Goal: Task Accomplishment & Management: Complete application form

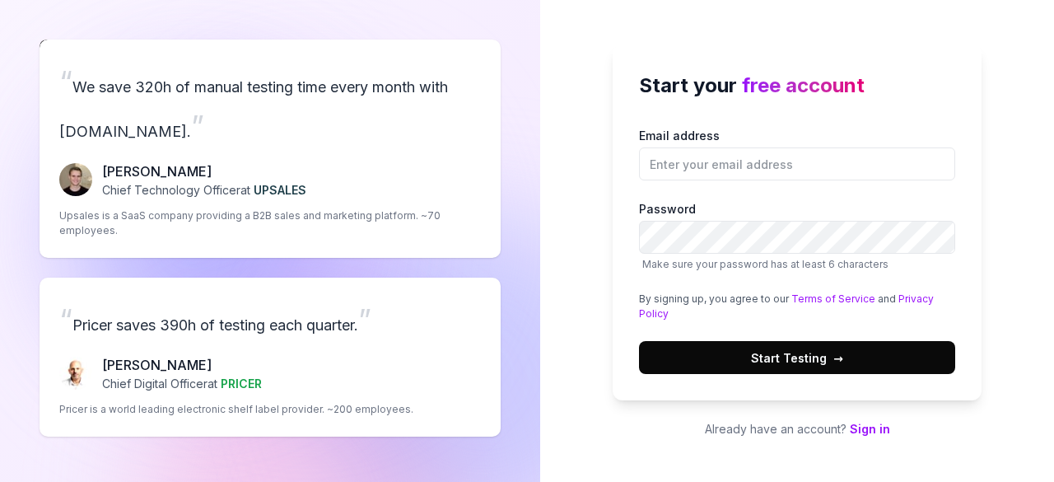
click at [715, 139] on label "Email address" at bounding box center [797, 154] width 316 height 54
click at [715, 147] on input "Email address" at bounding box center [797, 163] width 316 height 33
click at [746, 172] on input "Email address" at bounding box center [797, 163] width 316 height 33
type input "[EMAIL_ADDRESS][DOMAIN_NAME]"
click at [801, 367] on button "Start Testing →" at bounding box center [797, 357] width 316 height 33
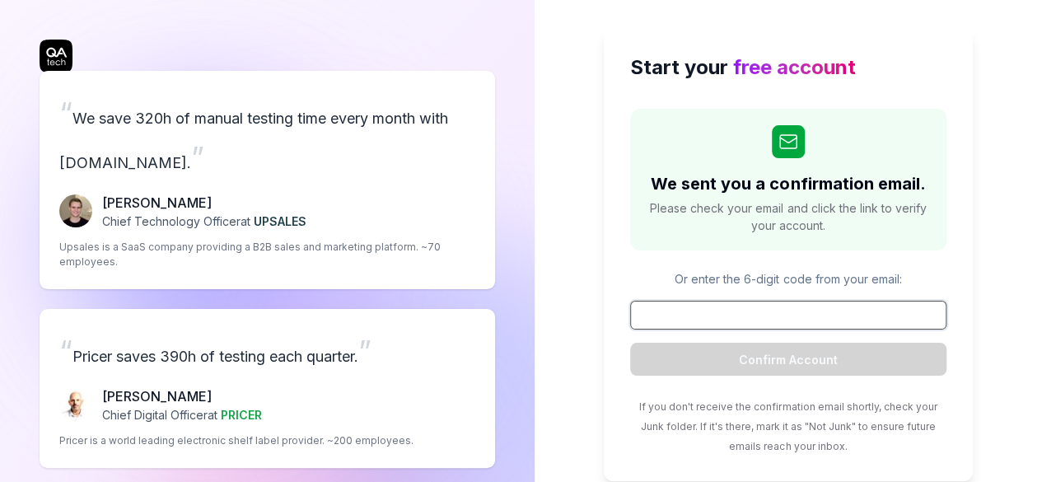
scroll to position [61, 0]
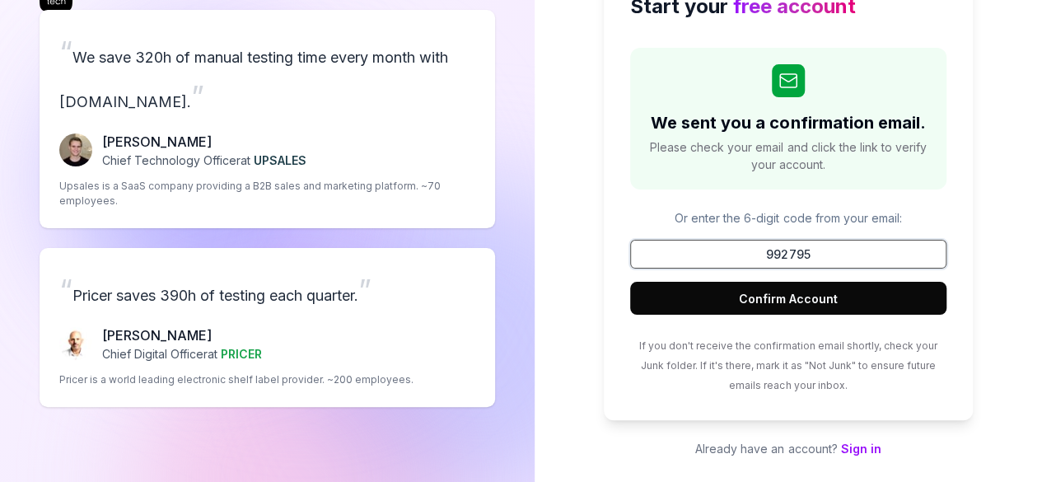
type input "992795"
click at [819, 294] on button "Confirm Account" at bounding box center [788, 298] width 316 height 33
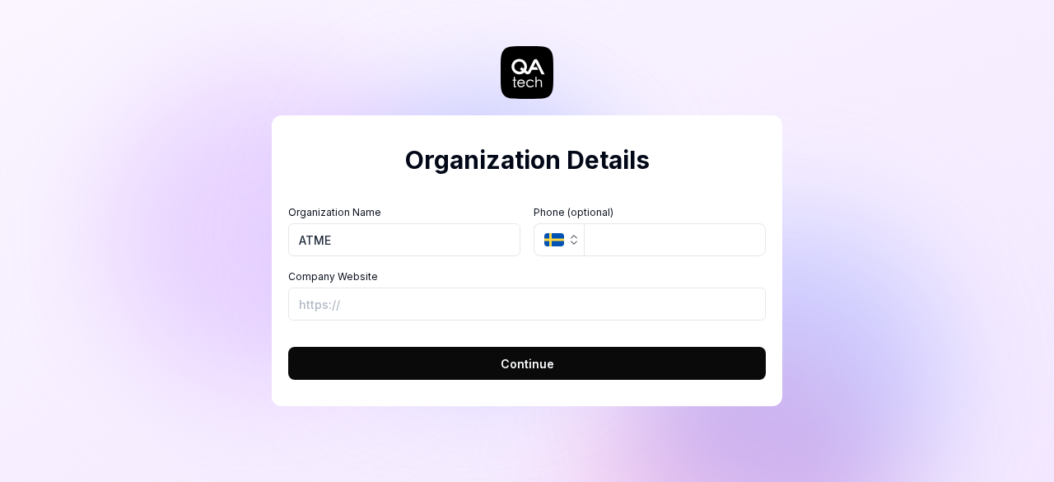
type input "ATME"
click at [334, 373] on button "Continue" at bounding box center [527, 363] width 478 height 33
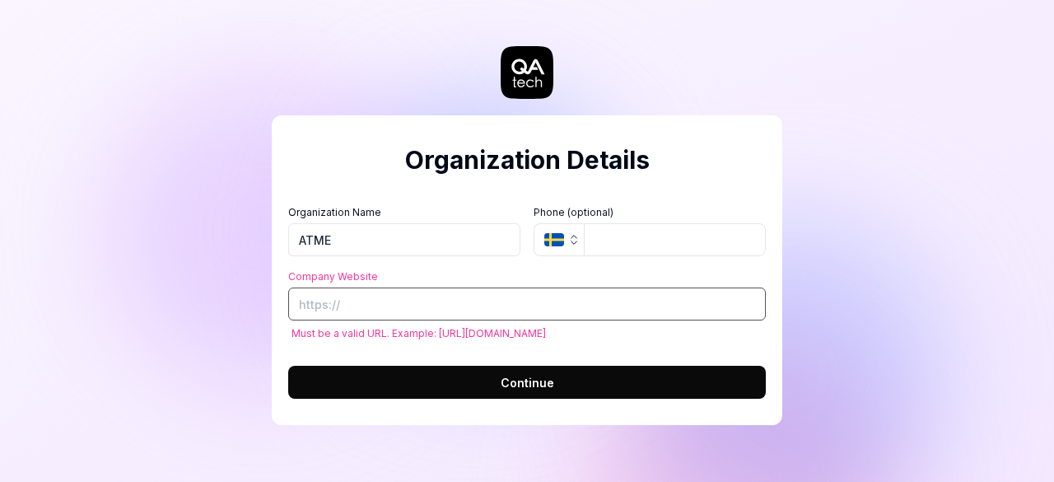
paste input "[URL][DOMAIN_NAME]"
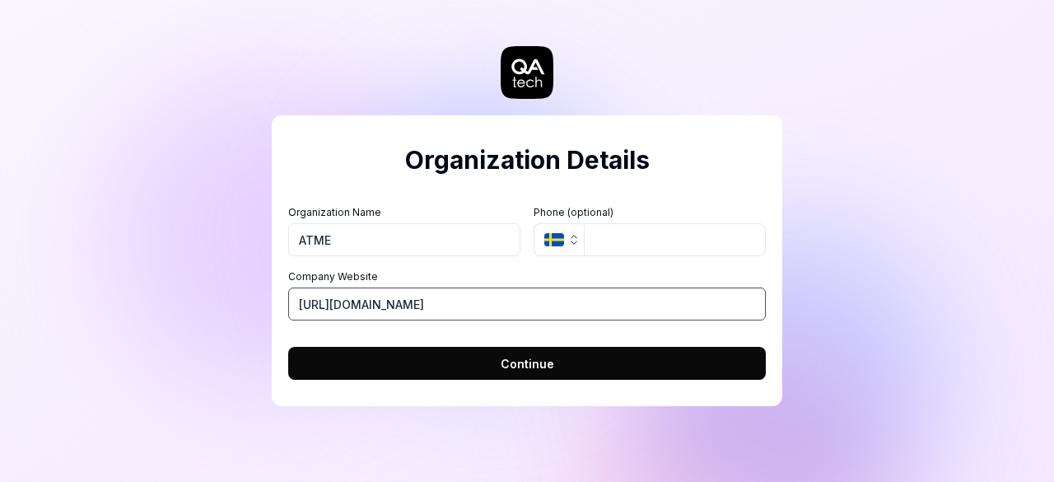
type input "[URL][DOMAIN_NAME]"
click at [484, 363] on button "Continue" at bounding box center [527, 363] width 478 height 33
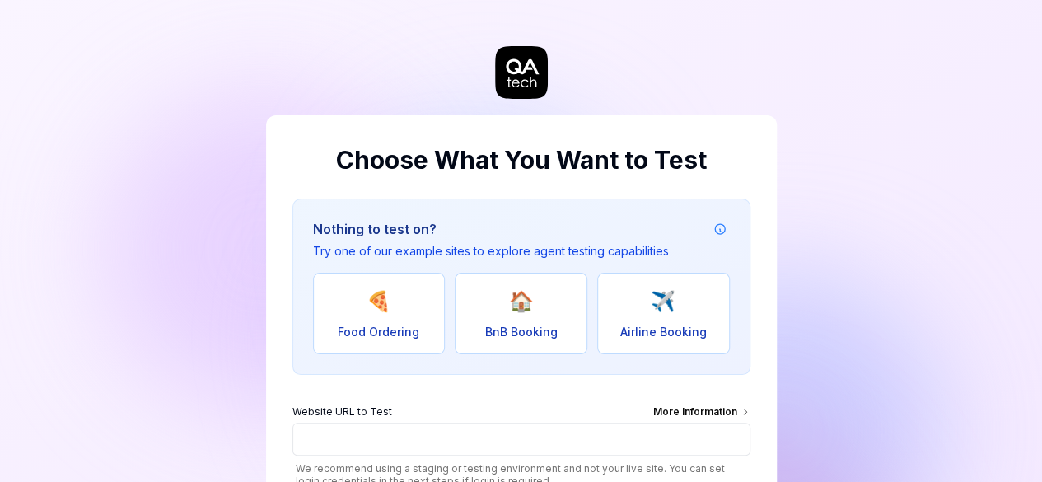
click at [386, 330] on span "Food Ordering" at bounding box center [379, 331] width 82 height 17
type input "[URL][DOMAIN_NAME]"
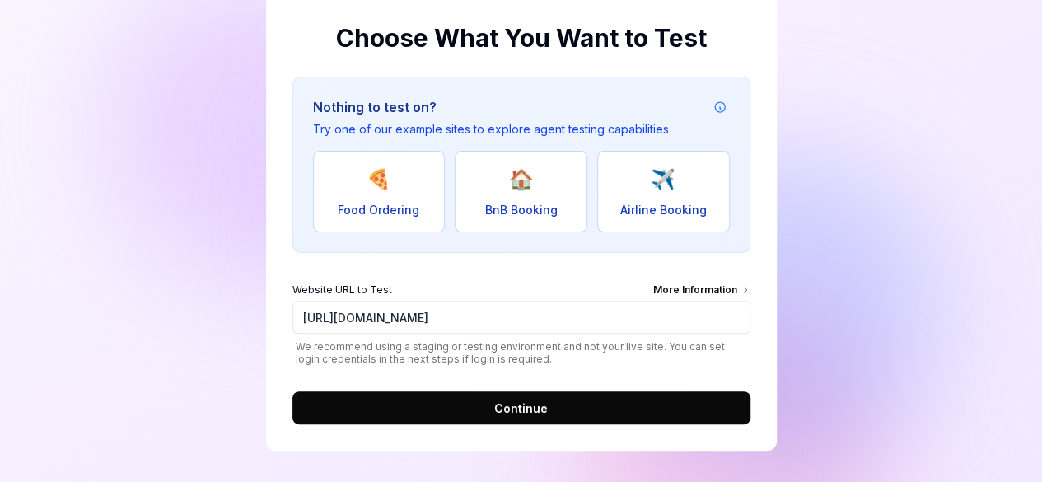
scroll to position [122, 0]
click at [486, 406] on button "Continue" at bounding box center [521, 407] width 458 height 33
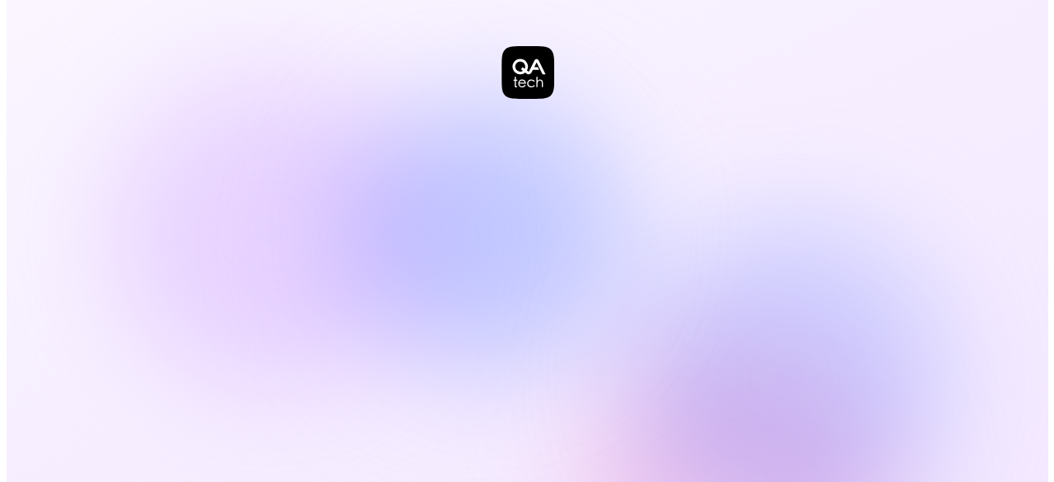
scroll to position [0, 0]
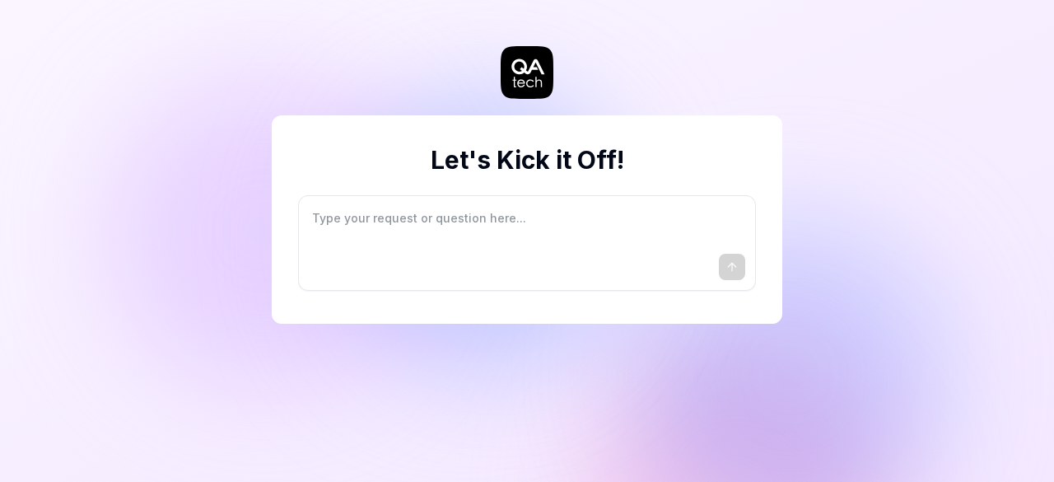
type textarea "*"
type textarea "I"
type textarea "*"
type textarea "I"
type textarea "*"
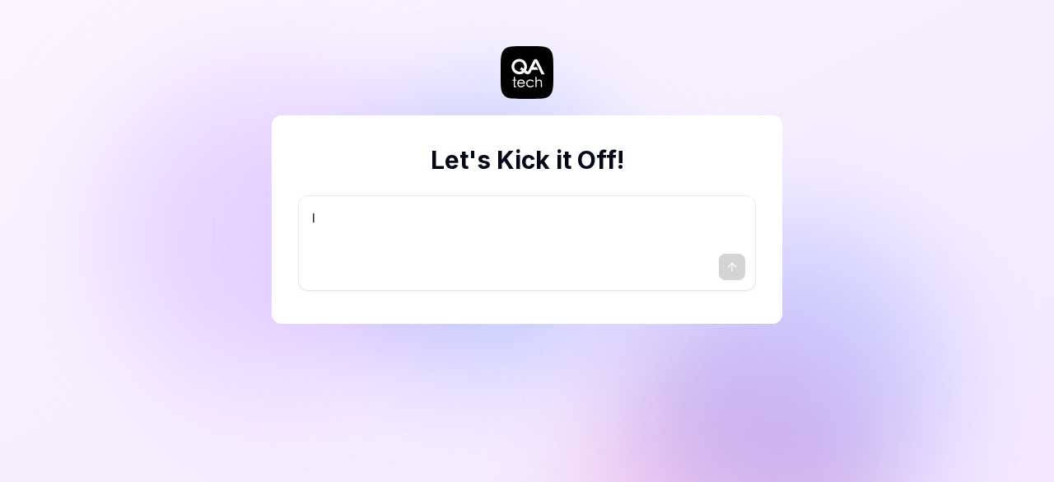
type textarea "I w"
type textarea "*"
type textarea "I wa"
type textarea "*"
type textarea "I wan"
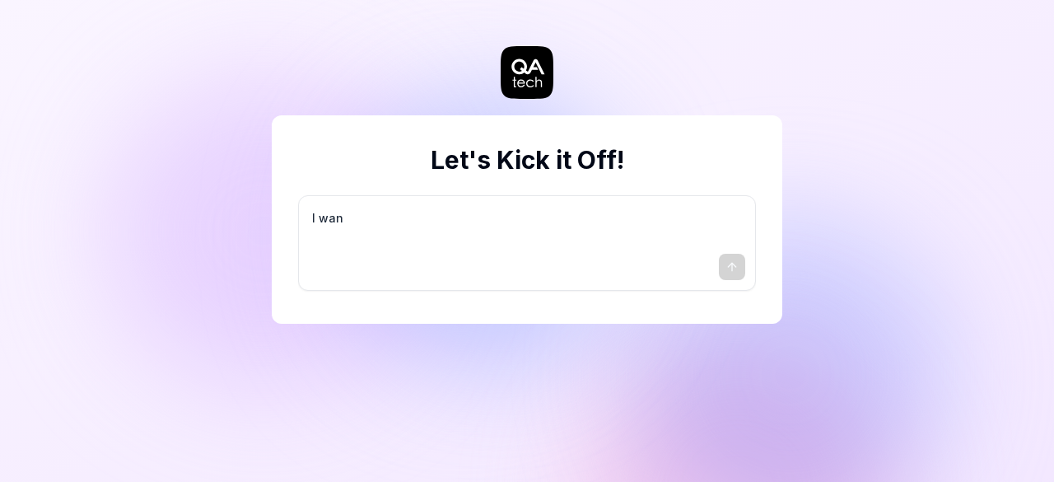
type textarea "*"
type textarea "I want"
type textarea "*"
type textarea "I want"
type textarea "*"
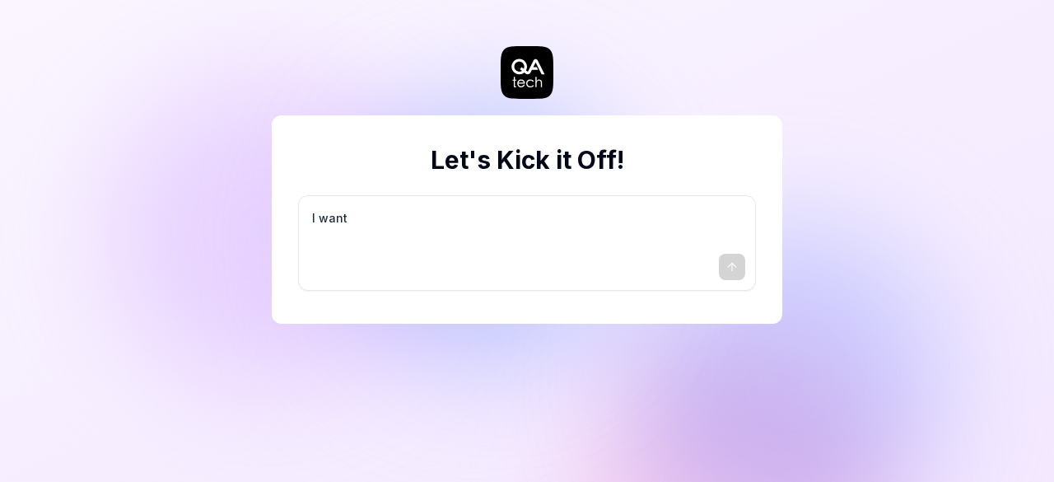
type textarea "I want a"
type textarea "*"
type textarea "I want a"
type textarea "*"
type textarea "I want a g"
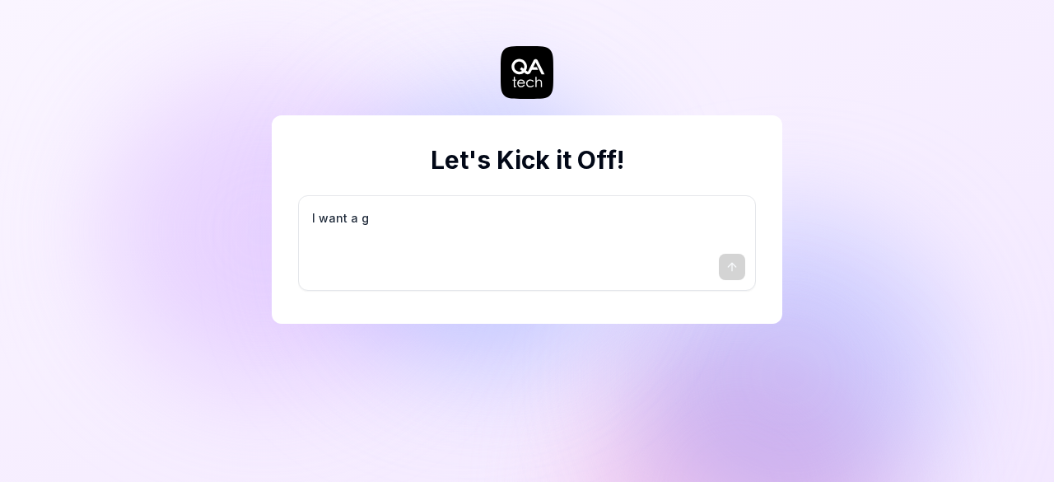
type textarea "*"
type textarea "I want a go"
type textarea "*"
type textarea "I want a goo"
type textarea "*"
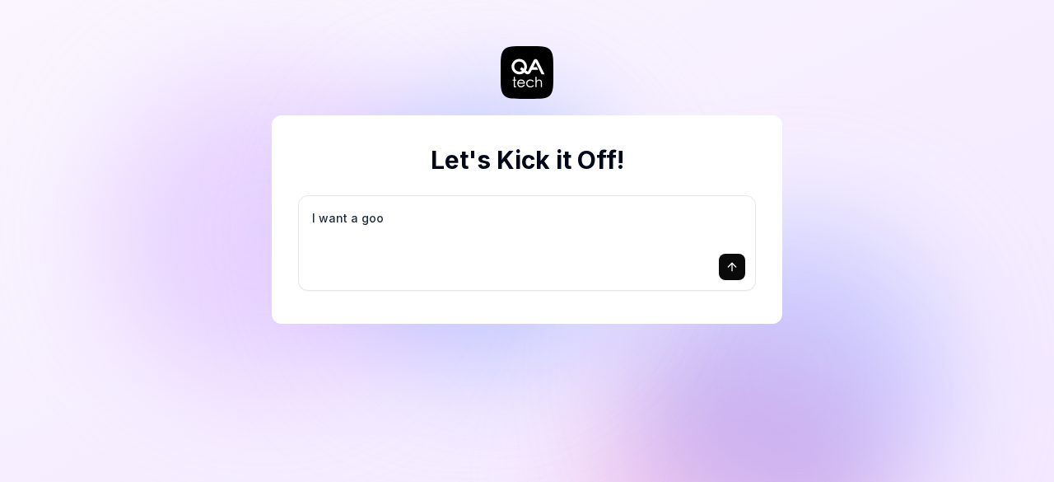
type textarea "I want a good"
type textarea "*"
type textarea "I want a good"
type textarea "*"
type textarea "I want a good t"
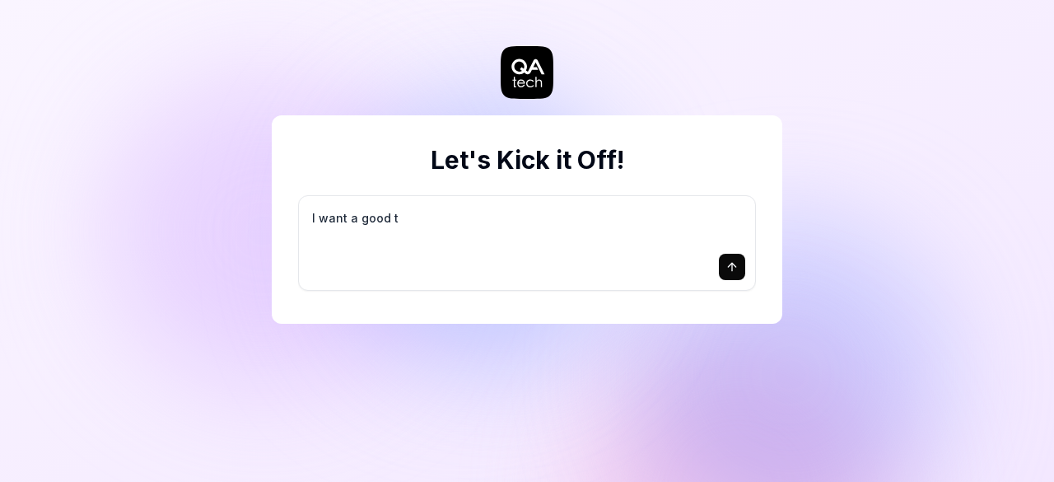
type textarea "*"
type textarea "I want a good te"
type textarea "*"
type textarea "I want a good tes"
type textarea "*"
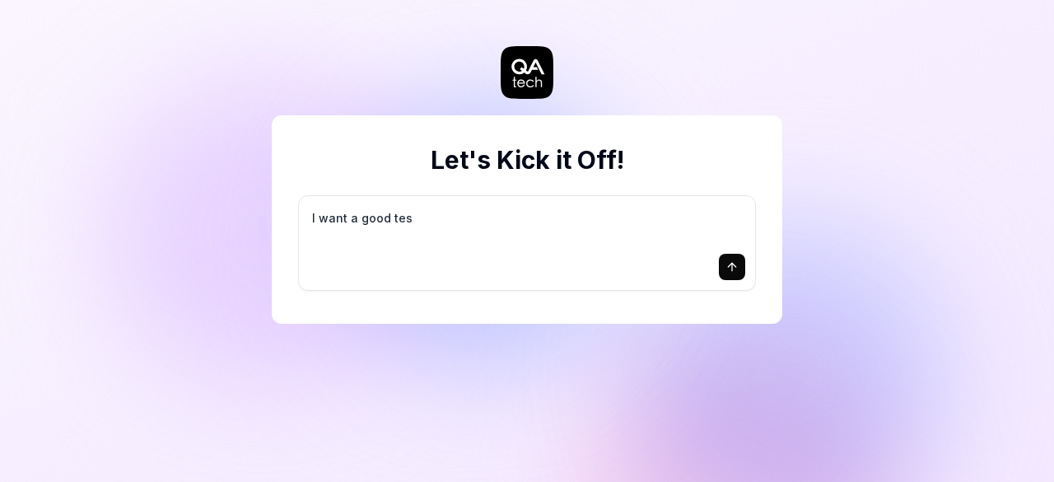
type textarea "I want a good test"
type textarea "*"
type textarea "I want a good test"
type textarea "*"
type textarea "I want a good test s"
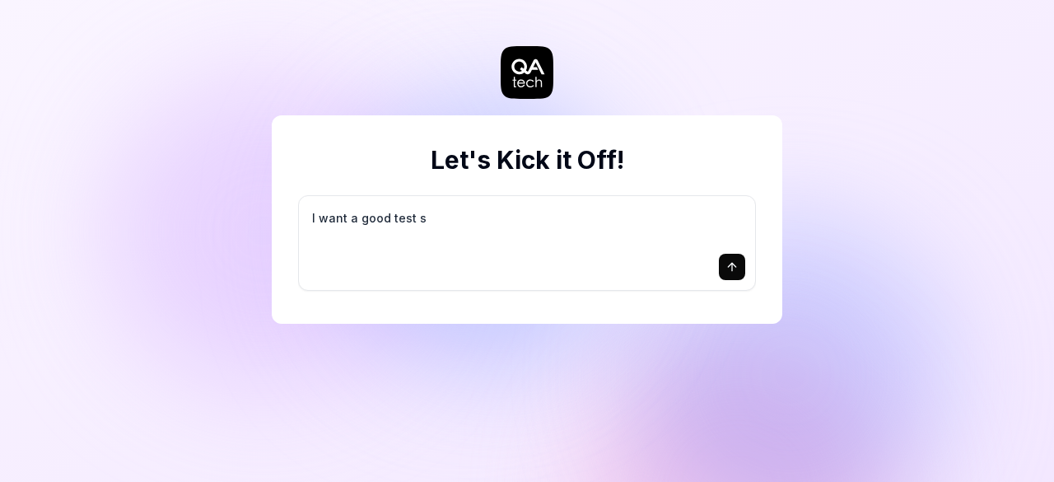
type textarea "*"
type textarea "I want a good test se"
type textarea "*"
type textarea "I want a good test set"
type textarea "*"
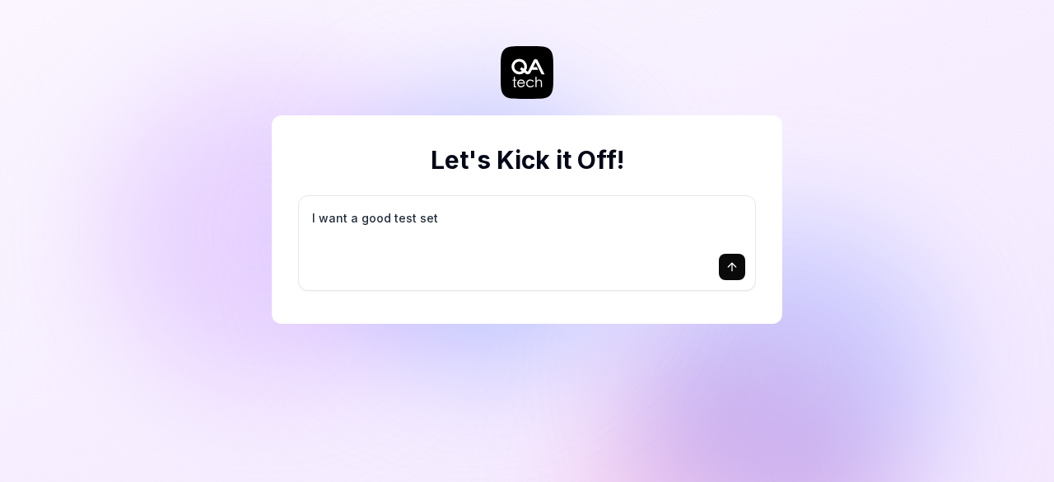
type textarea "I want a good test setu"
type textarea "*"
type textarea "I want a good test setup"
type textarea "*"
type textarea "I want a good test setup"
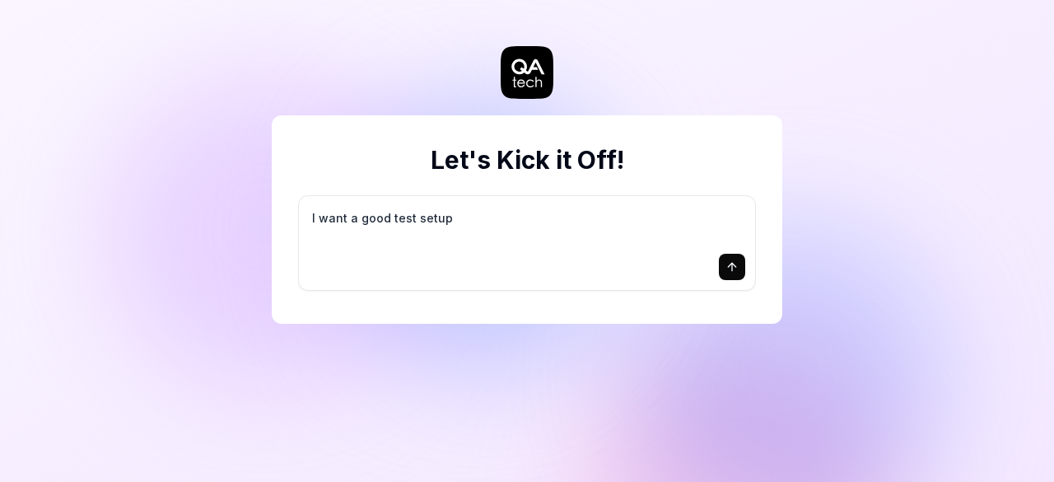
type textarea "*"
type textarea "I want a good test setup f"
type textarea "*"
type textarea "I want a good test setup fo"
type textarea "*"
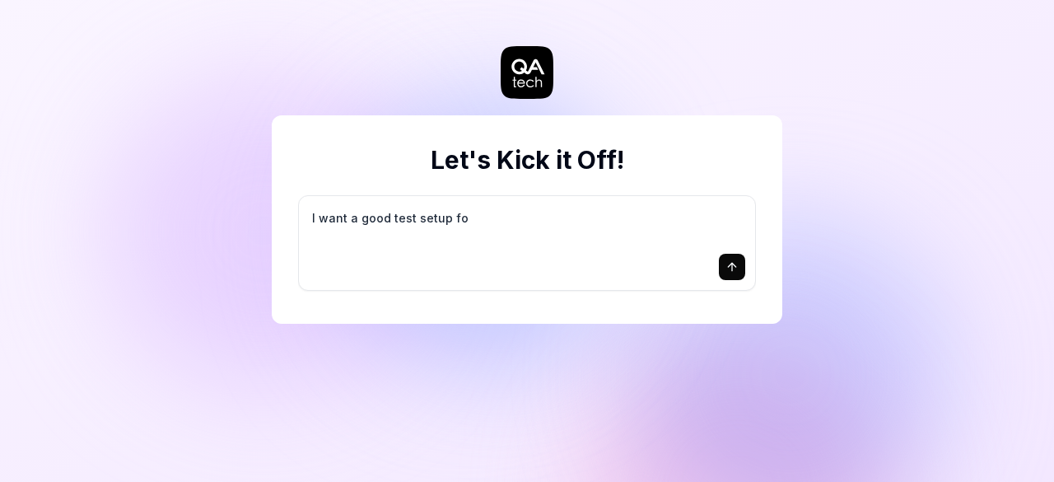
type textarea "I want a good test setup for"
type textarea "*"
type textarea "I want a good test setup for"
type textarea "*"
type textarea "I want a good test setup for m"
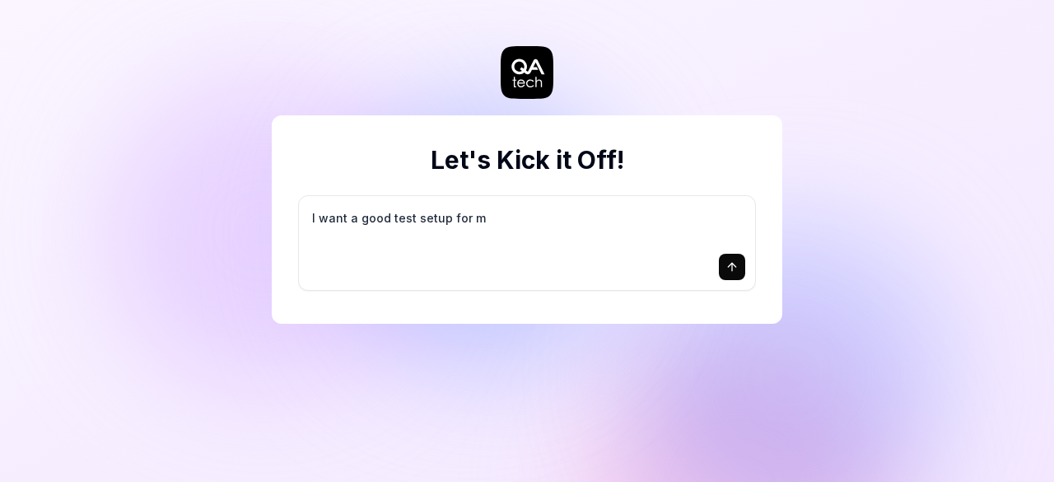
type textarea "*"
type textarea "I want a good test setup for my"
type textarea "*"
type textarea "I want a good test setup for my"
type textarea "*"
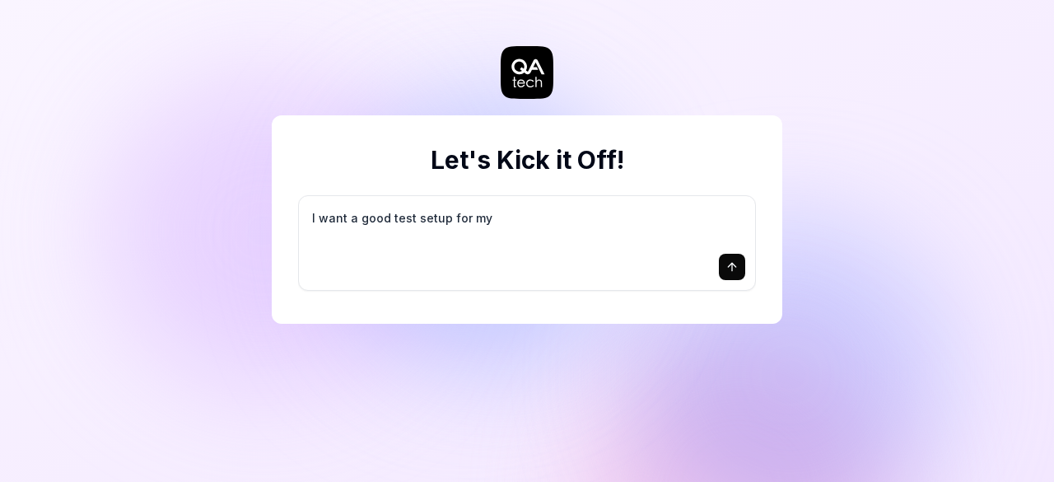
type textarea "I want a good test setup for my s"
type textarea "*"
type textarea "I want a good test setup for my si"
type textarea "*"
type textarea "I want a good test setup for my sit"
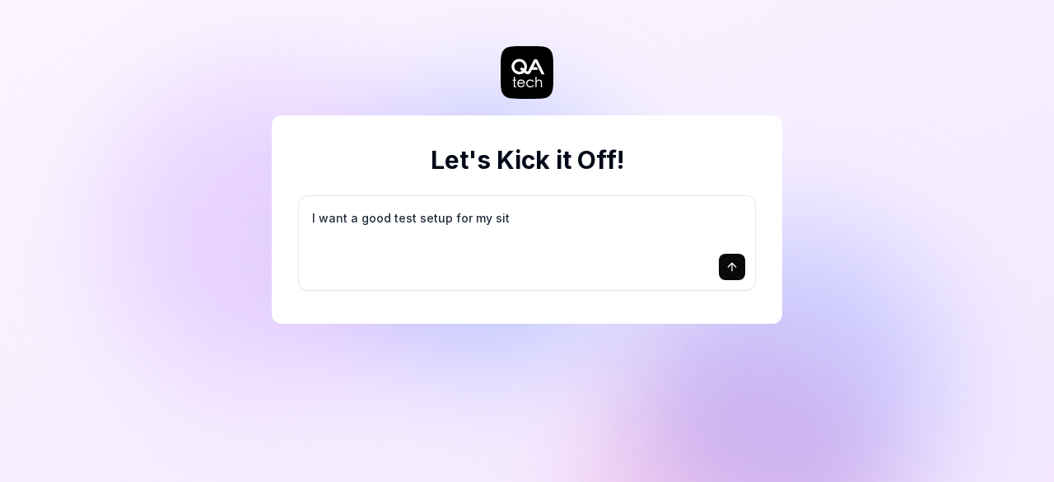
type textarea "*"
type textarea "I want a good test setup for my site"
type textarea "*"
type textarea "I want a good test setup for my site"
type textarea "*"
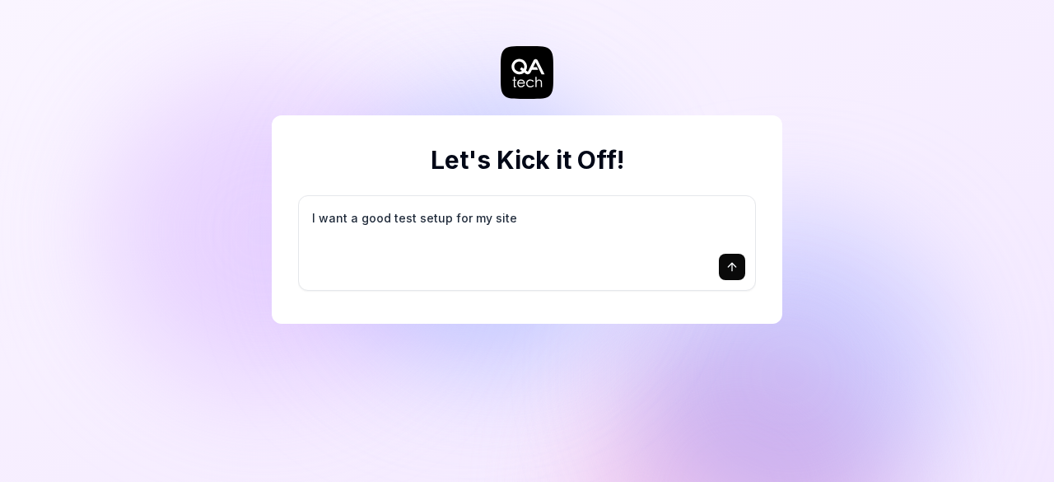
type textarea "I want a good test setup for my site -"
type textarea "*"
type textarea "I want a good test setup for my site -"
type textarea "*"
type textarea "I want a good test setup for my site - h"
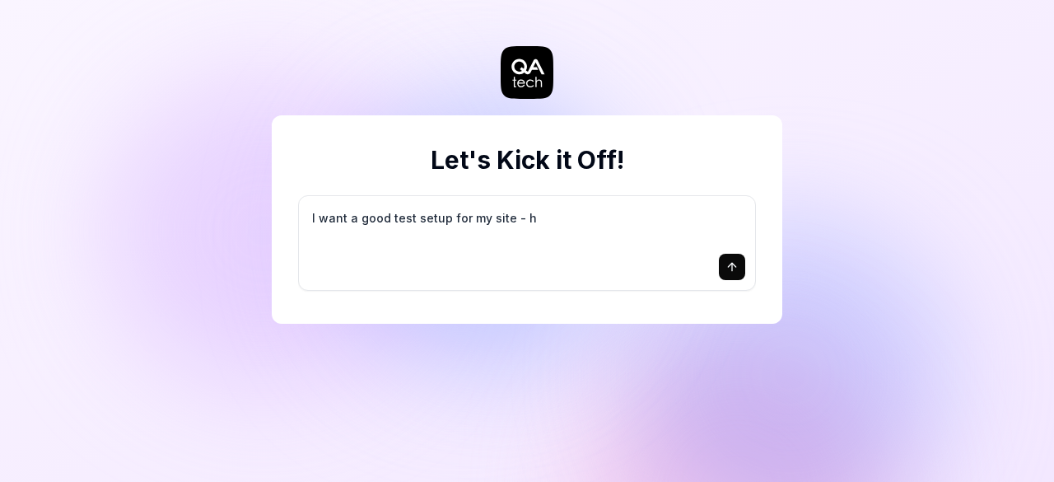
type textarea "*"
type textarea "I want a good test setup for my site - he"
type textarea "*"
type textarea "I want a good test setup for my site - hel"
type textarea "*"
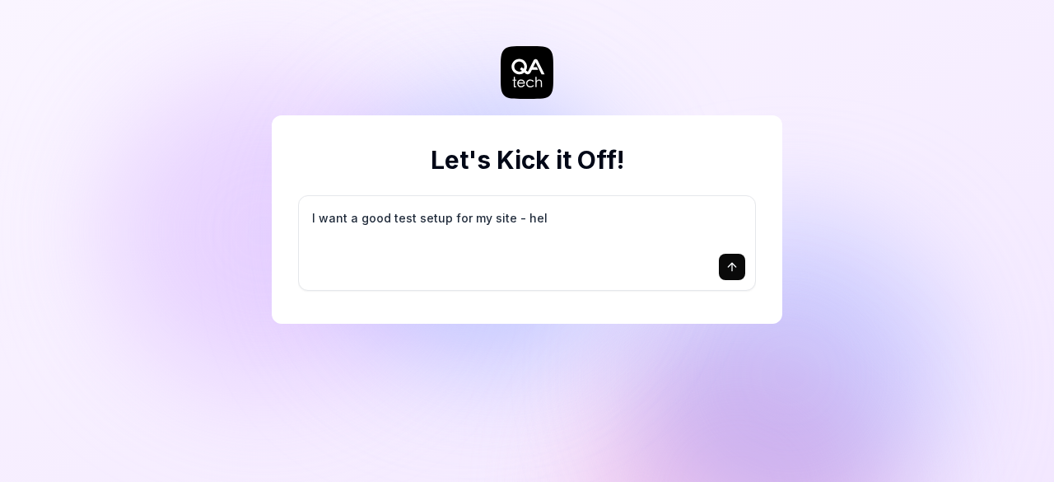
type textarea "I want a good test setup for my site - help"
type textarea "*"
type textarea "I want a good test setup for my site - help"
type textarea "*"
type textarea "I want a good test setup for my site - help m"
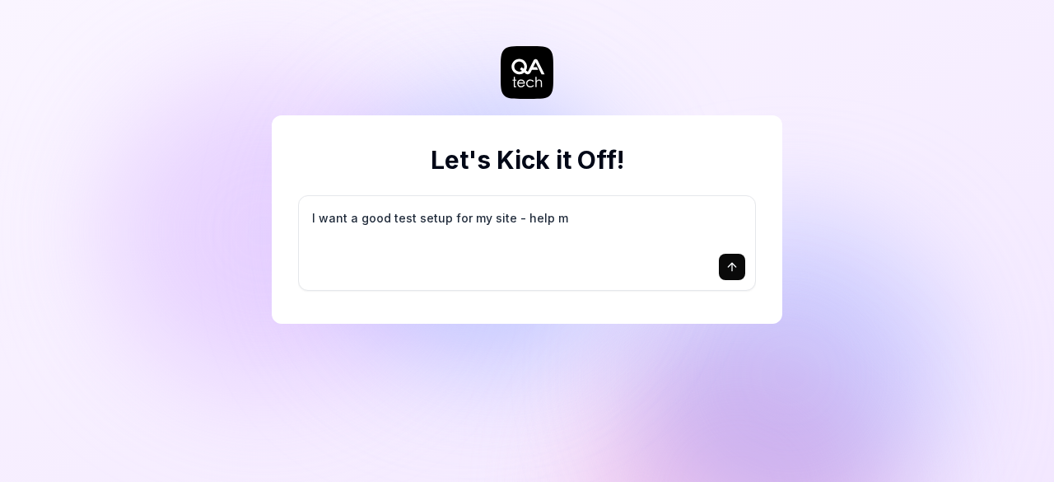
type textarea "*"
type textarea "I want a good test setup for my site - help me"
type textarea "*"
type textarea "I want a good test setup for my site - help me"
type textarea "*"
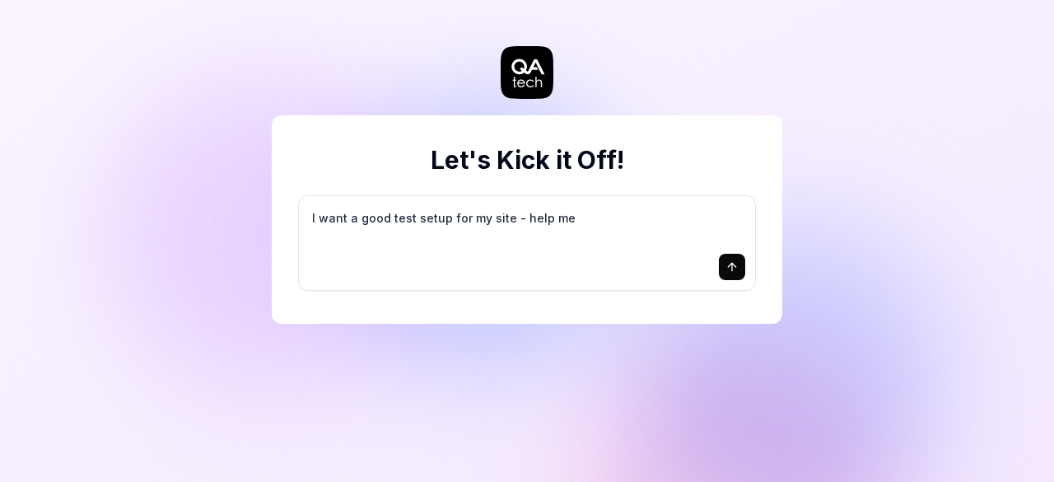
type textarea "I want a good test setup for my site - help me c"
type textarea "*"
type textarea "I want a good test setup for my site - help me cr"
type textarea "*"
type textarea "I want a good test setup for my site - help me cre"
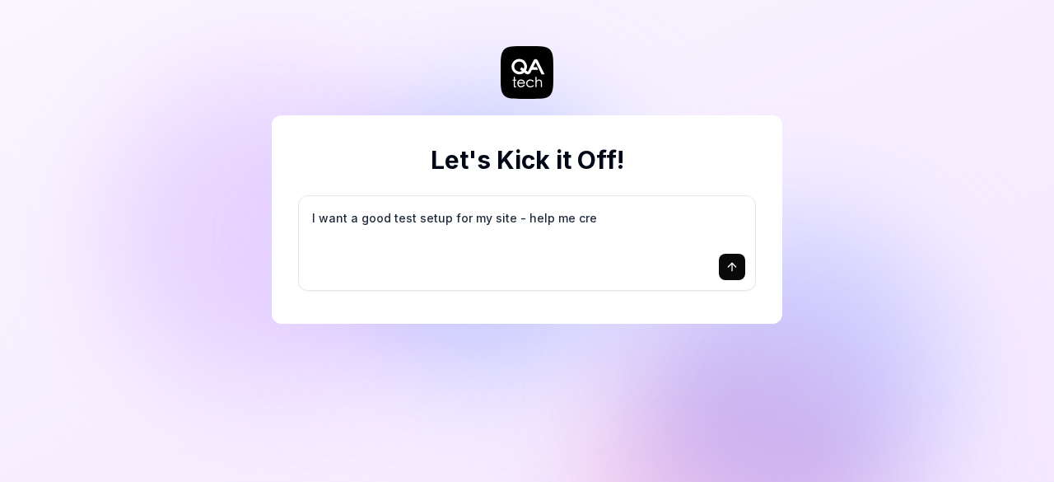
type textarea "*"
type textarea "I want a good test setup for my site - help me crea"
type textarea "*"
type textarea "I want a good test setup for my site - help me creat"
type textarea "*"
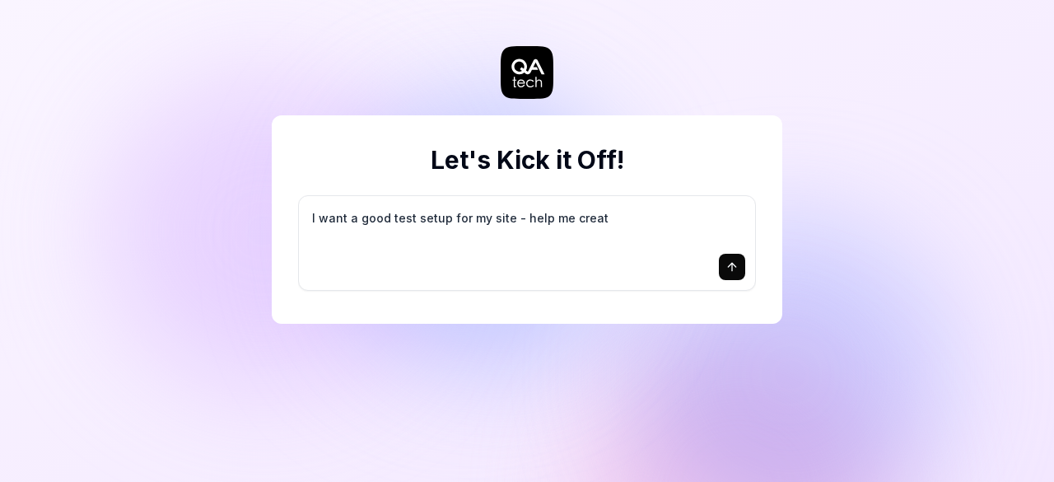
type textarea "I want a good test setup for my site - help me create"
type textarea "*"
type textarea "I want a good test setup for my site - help me create"
type textarea "*"
type textarea "I want a good test setup for my site - help me create t"
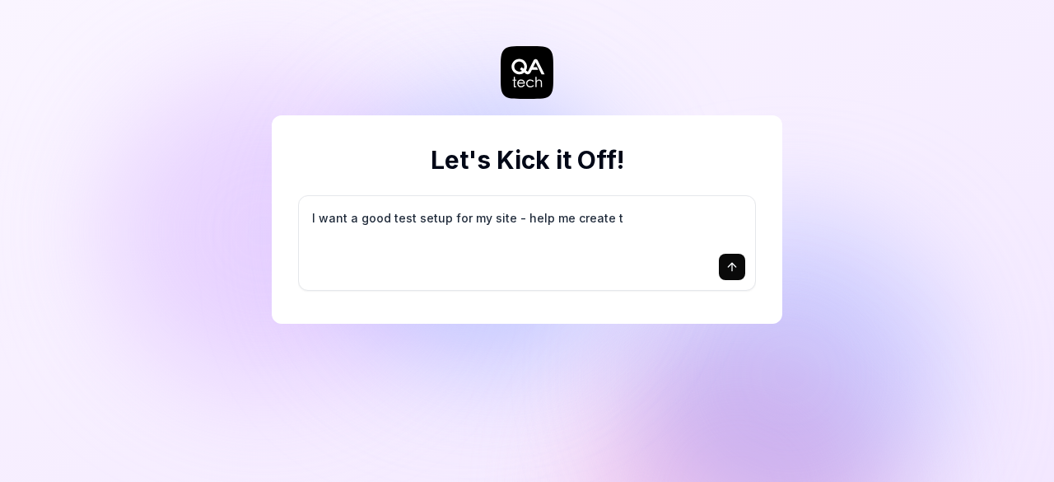
type textarea "*"
type textarea "I want a good test setup for my site - help me create th"
type textarea "*"
type textarea "I want a good test setup for my site - help me create the"
type textarea "*"
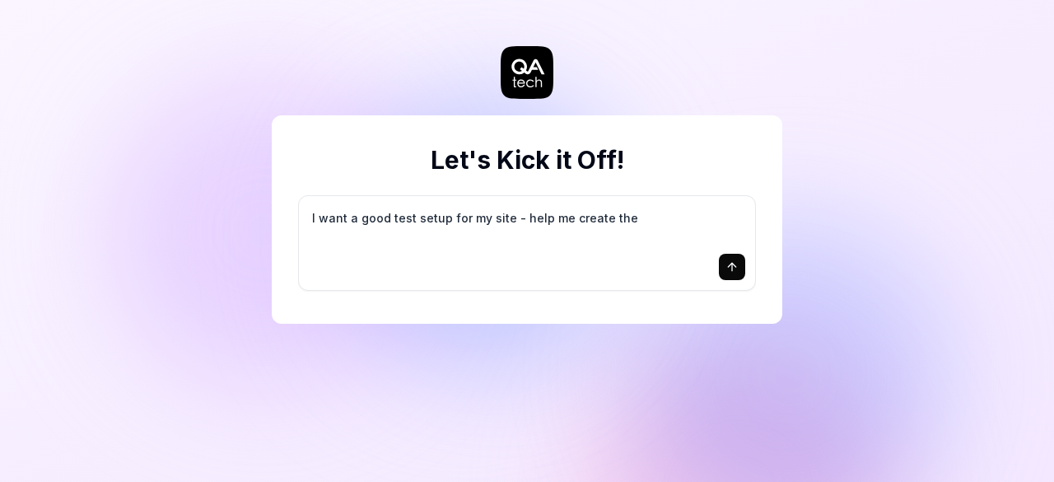
type textarea "I want a good test setup for my site - help me create the"
type textarea "*"
type textarea "I want a good test setup for my site - help me create the f"
type textarea "*"
type textarea "I want a good test setup for my site - help me create the fi"
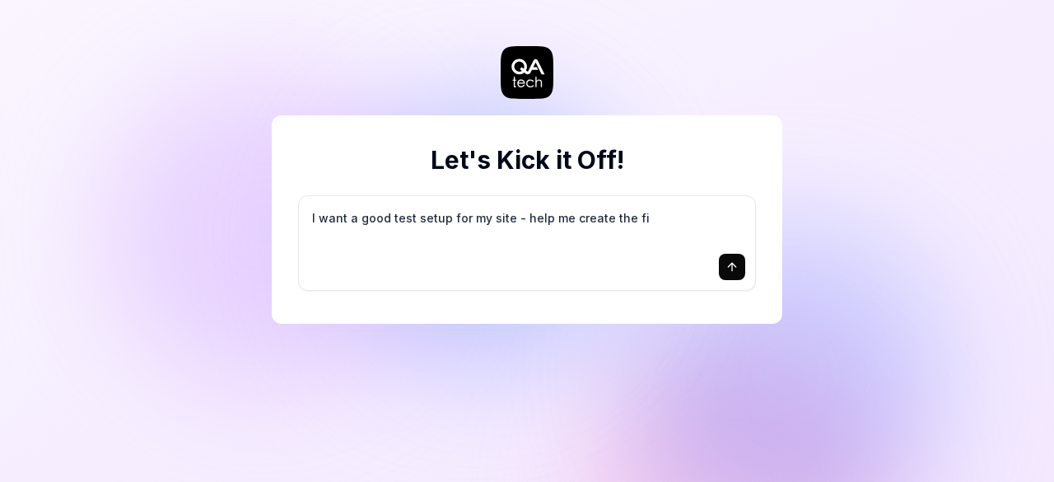
type textarea "*"
type textarea "I want a good test setup for my site - help me create the fir"
type textarea "*"
type textarea "I want a good test setup for my site - help me create the firs"
type textarea "*"
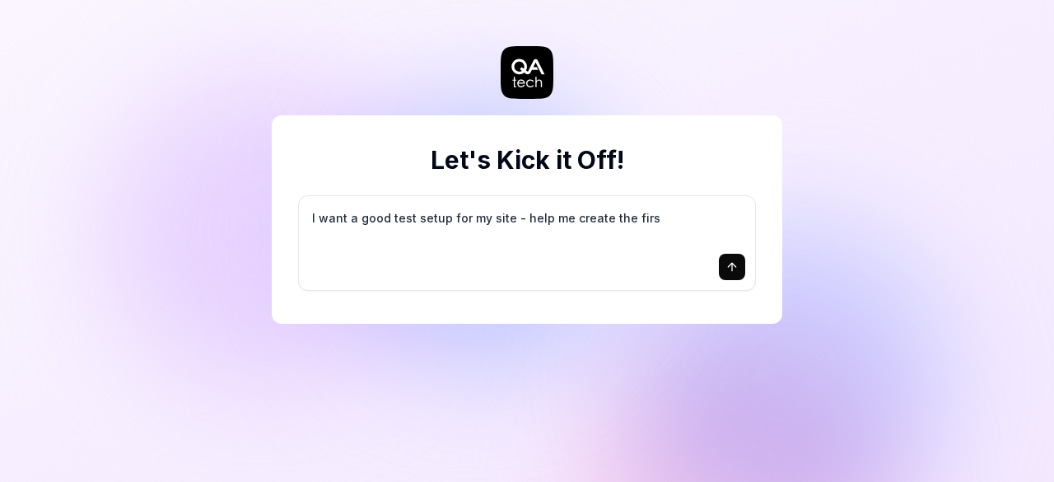
type textarea "I want a good test setup for my site - help me create the first"
type textarea "*"
type textarea "I want a good test setup for my site - help me create the first"
type textarea "*"
type textarea "I want a good test setup for my site - help me create the first 3"
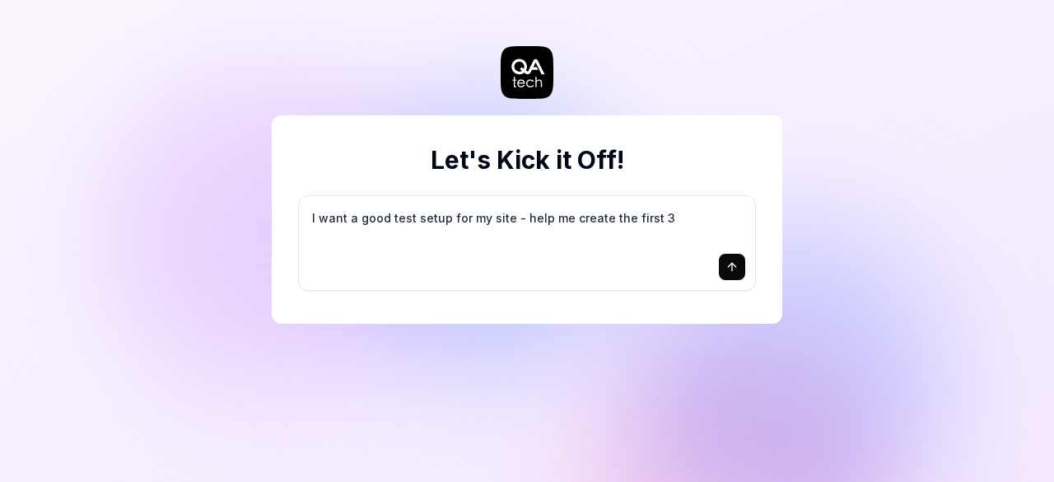
type textarea "*"
type textarea "I want a good test setup for my site - help me create the first 3-"
type textarea "*"
type textarea "I want a good test setup for my site - help me create the first 3-5"
type textarea "*"
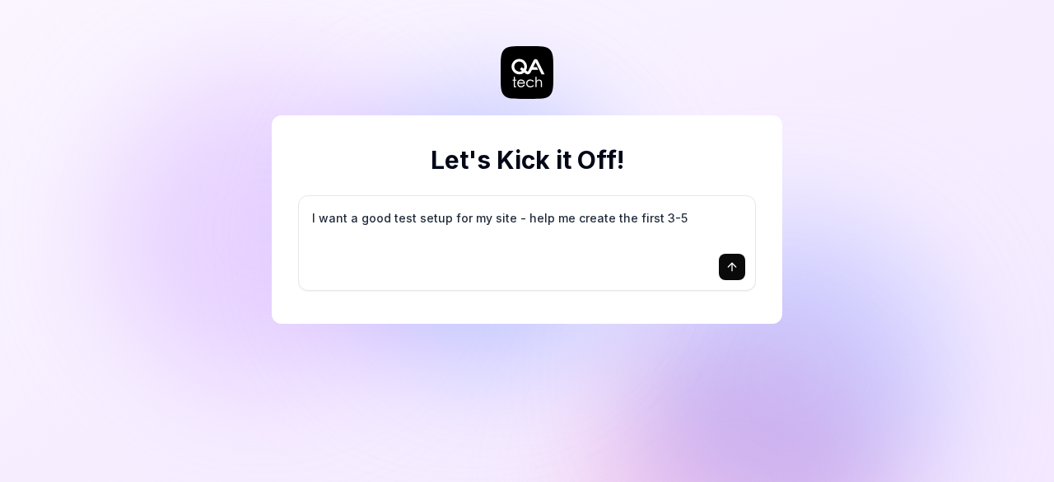
type textarea "I want a good test setup for my site - help me create the first 3-5"
type textarea "*"
type textarea "I want a good test setup for my site - help me create the first 3-5 t"
type textarea "*"
type textarea "I want a good test setup for my site - help me create the first 3-5 te"
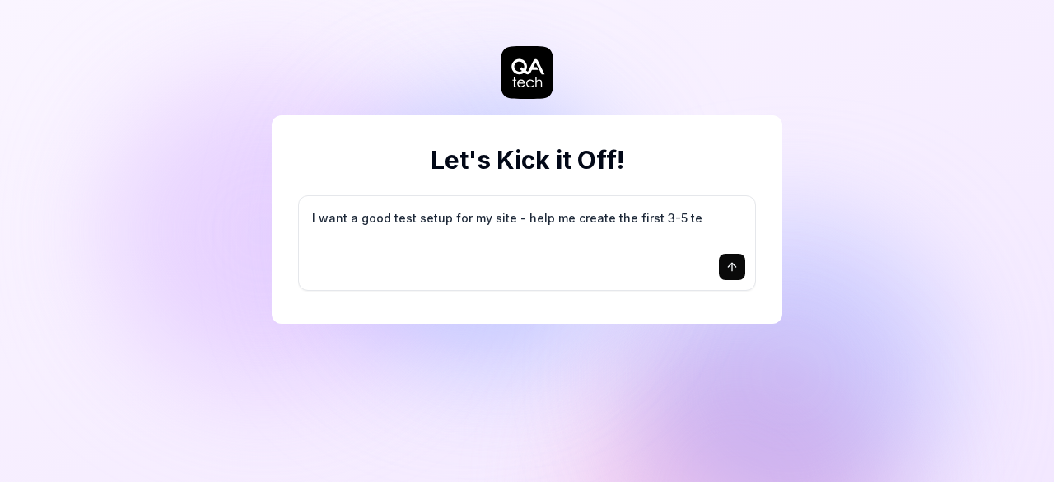
type textarea "*"
type textarea "I want a good test setup for my site - help me create the first 3-5 tes"
type textarea "*"
type textarea "I want a good test setup for my site - help me create the first 3-5 test"
type textarea "*"
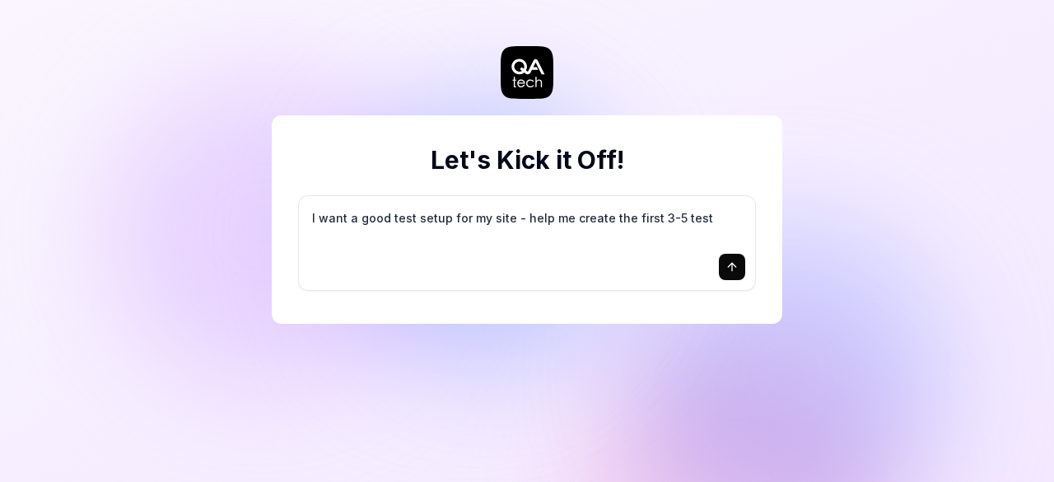
type textarea "I want a good test setup for my site - help me create the first 3-5 test"
type textarea "*"
type textarea "I want a good test setup for my site - help me create the first 3-5 test c"
type textarea "*"
type textarea "I want a good test setup for my site - help me create the first 3-5 test ca"
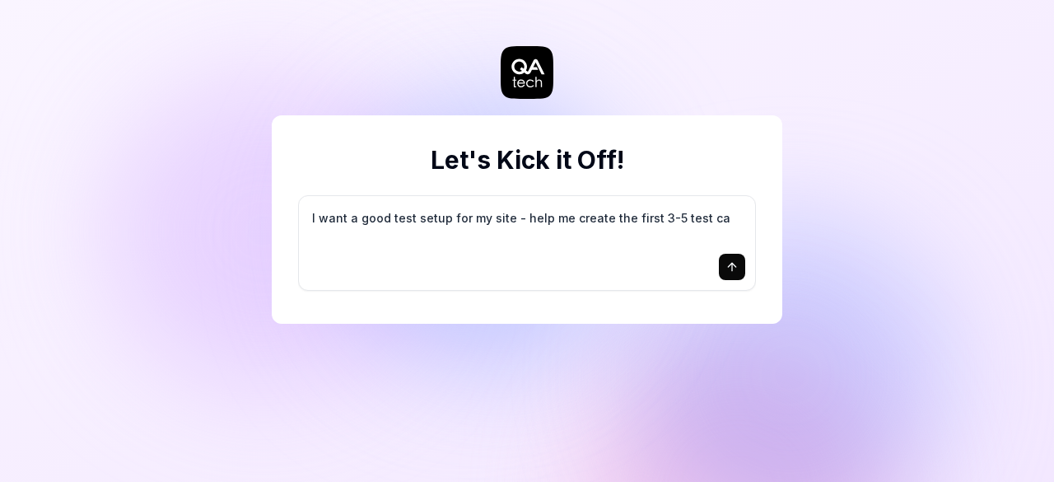
type textarea "*"
type textarea "I want a good test setup for my site - help me create the first 3-5 test cas"
type textarea "*"
type textarea "I want a good test setup for my site - help me create the first 3-5 test case"
type textarea "*"
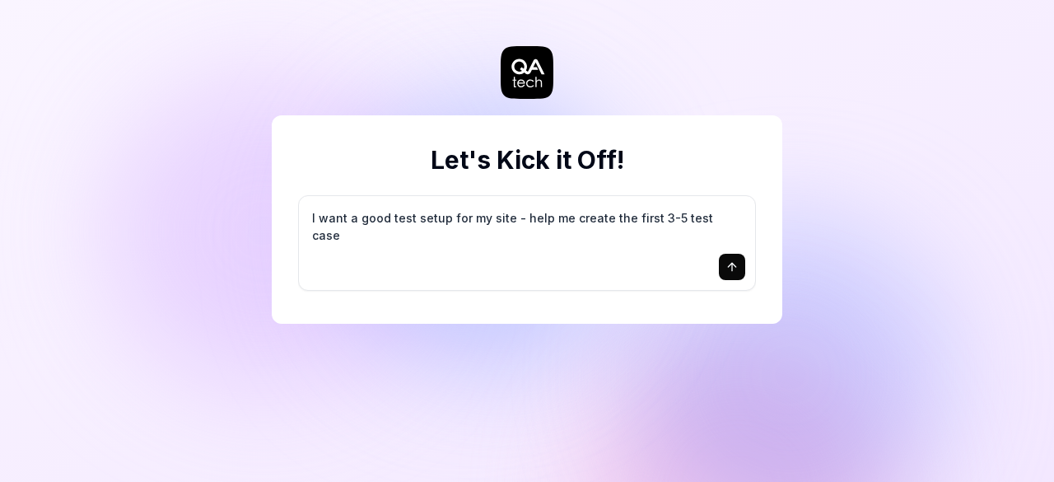
type textarea "I want a good test setup for my site - help me create the first 3-5 test cases"
click at [725, 264] on button "submit" at bounding box center [732, 267] width 26 height 26
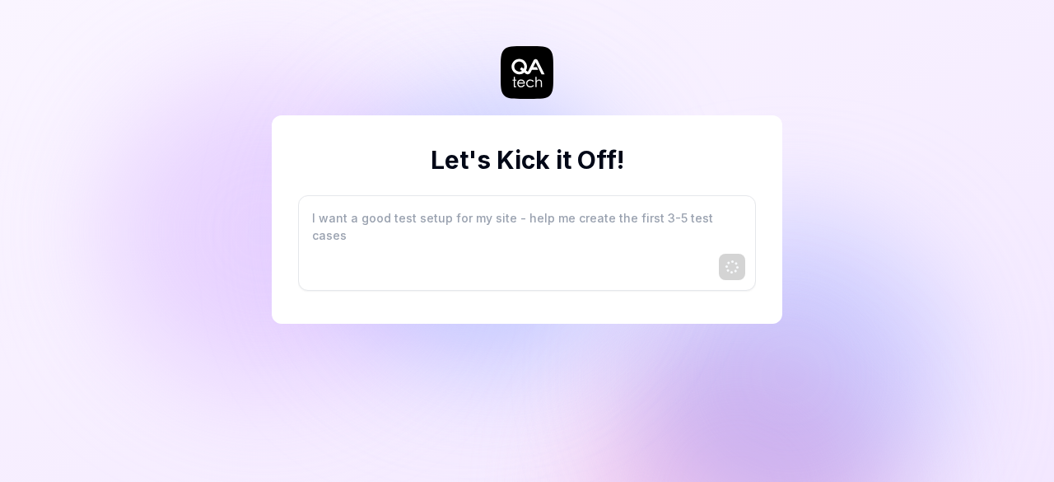
type textarea "*"
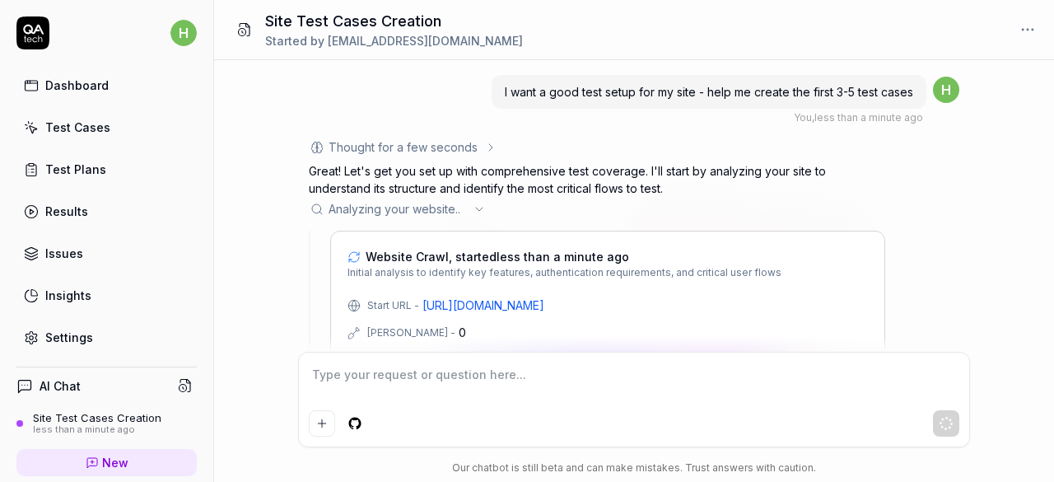
scroll to position [38, 0]
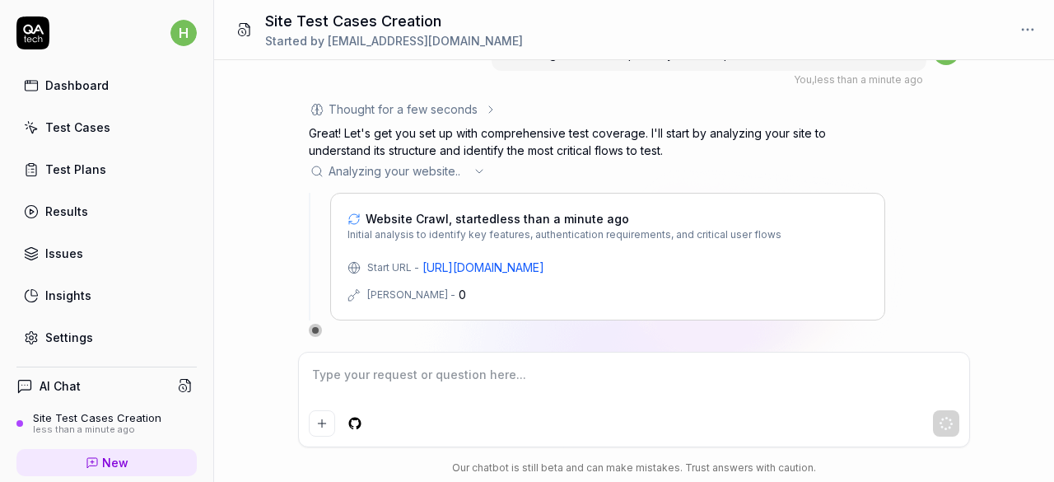
click at [458, 267] on link "[URL][DOMAIN_NAME]" at bounding box center [484, 267] width 122 height 17
type textarea "*"
